Goal: Transaction & Acquisition: Purchase product/service

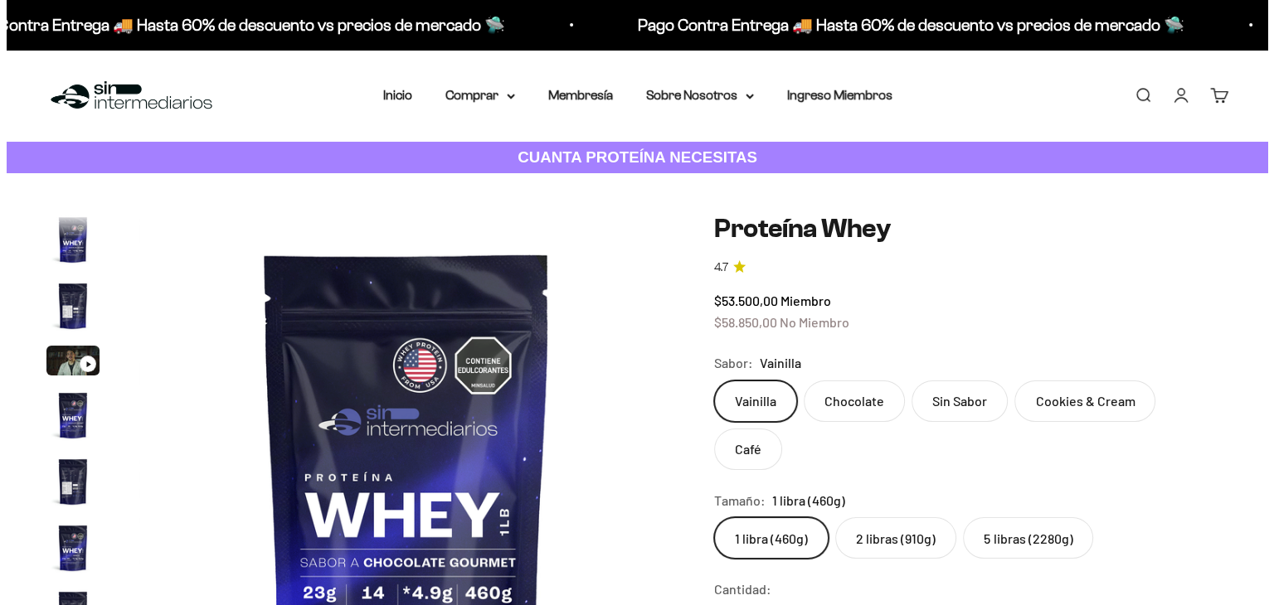
scroll to position [798, 0]
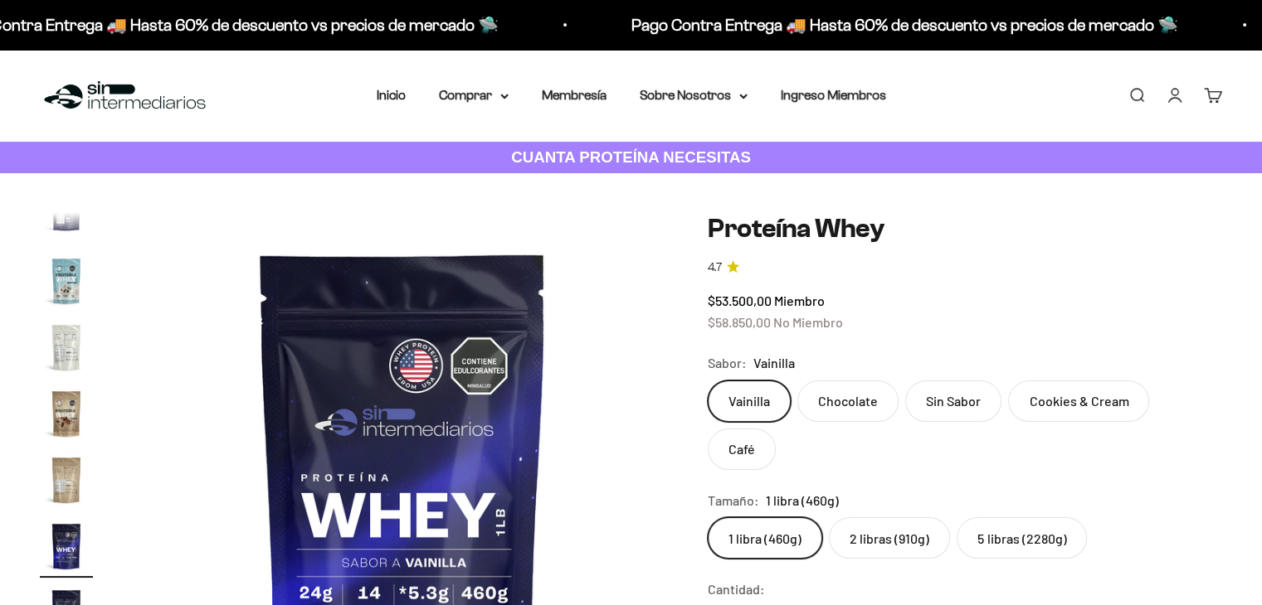
click at [1130, 99] on link "Buscar" at bounding box center [1136, 95] width 18 height 18
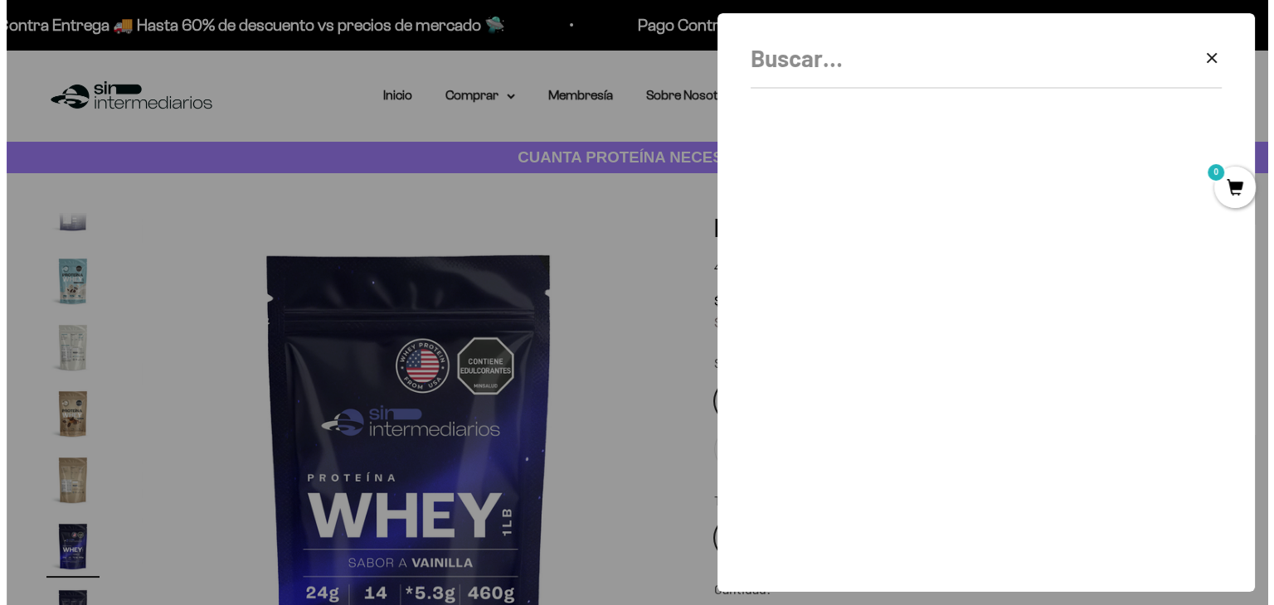
scroll to position [0, 9554]
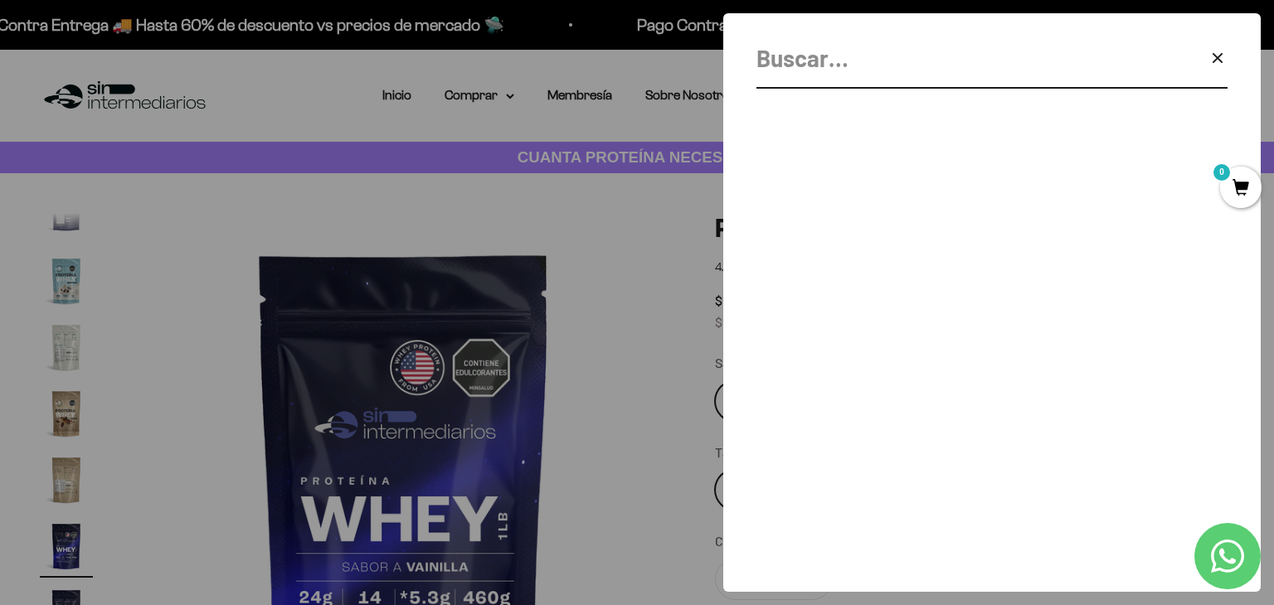
click at [804, 70] on input "Buscar" at bounding box center [949, 58] width 387 height 37
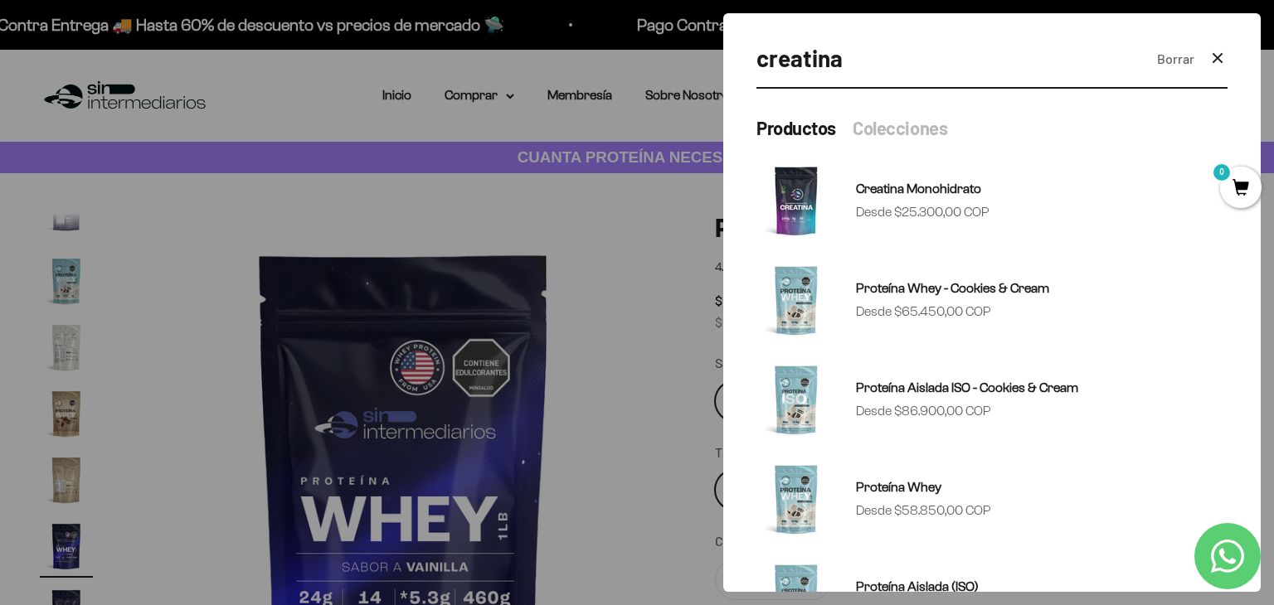
type input "creatina"
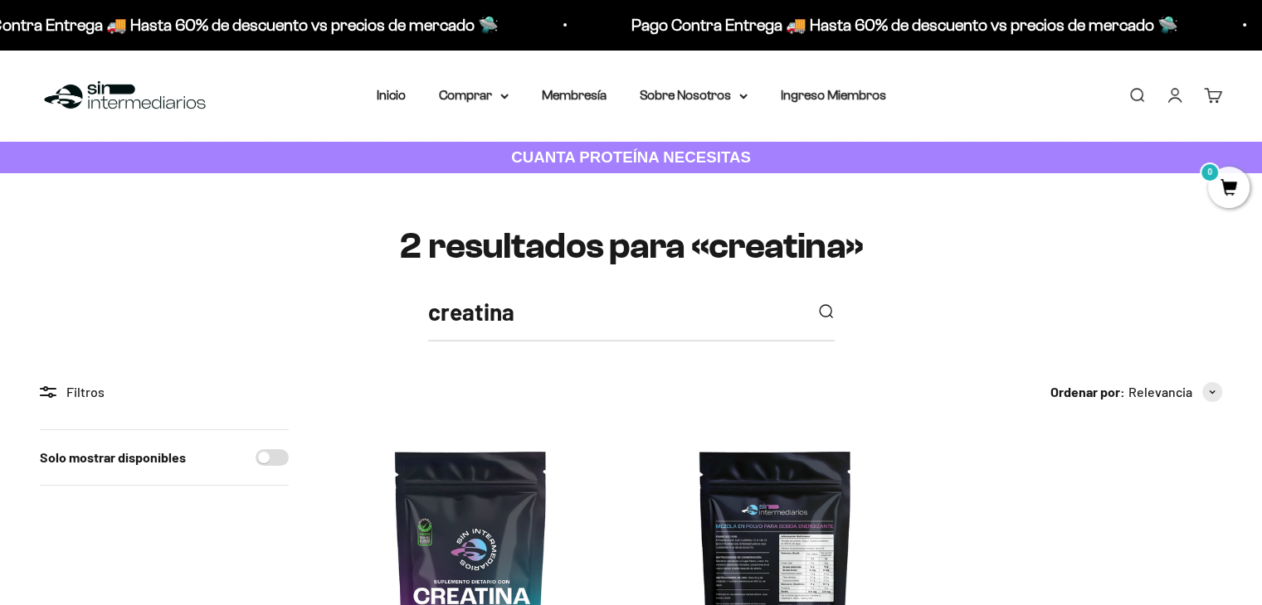
scroll to position [332, 0]
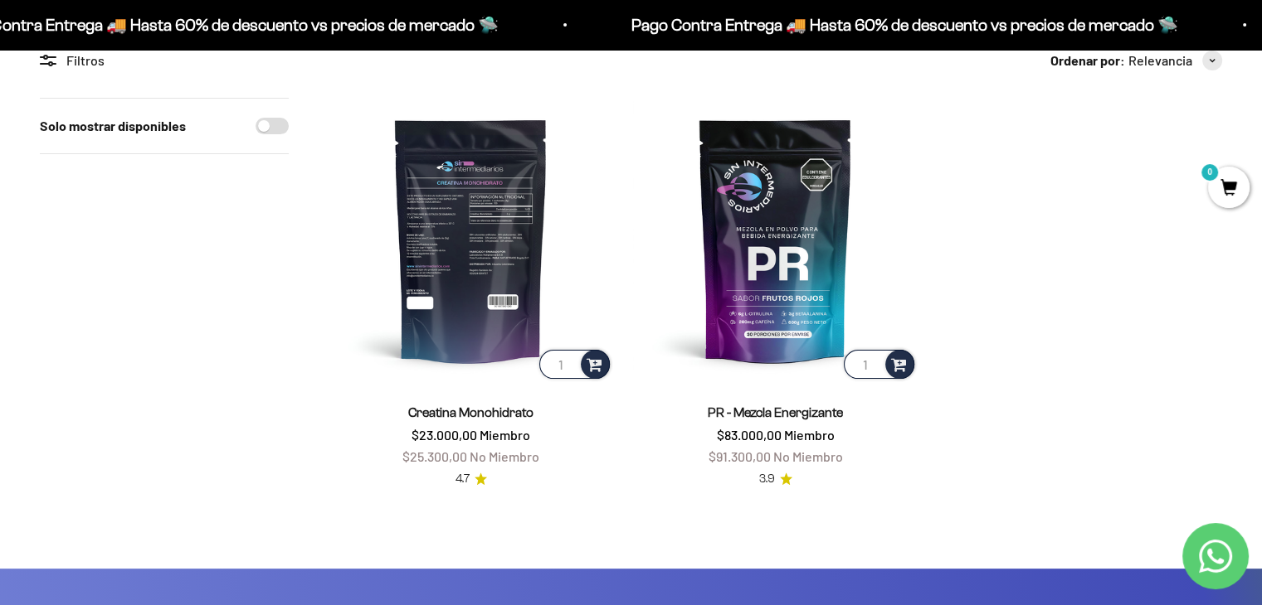
click at [441, 226] on img at bounding box center [470, 240] width 284 height 284
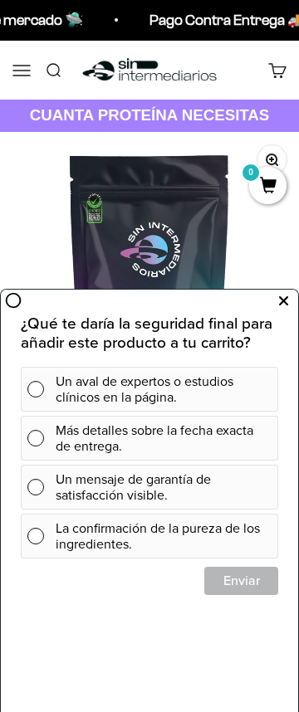
scroll to position [0, 2402]
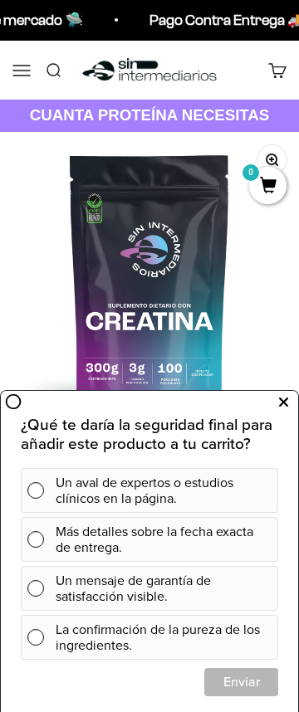
click at [279, 404] on icon at bounding box center [283, 402] width 9 height 22
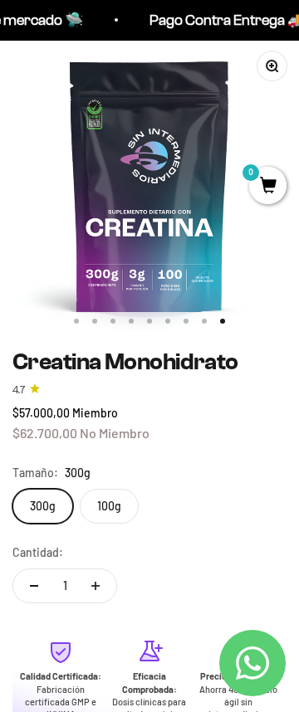
scroll to position [83, 0]
